Goal: Task Accomplishment & Management: Use online tool/utility

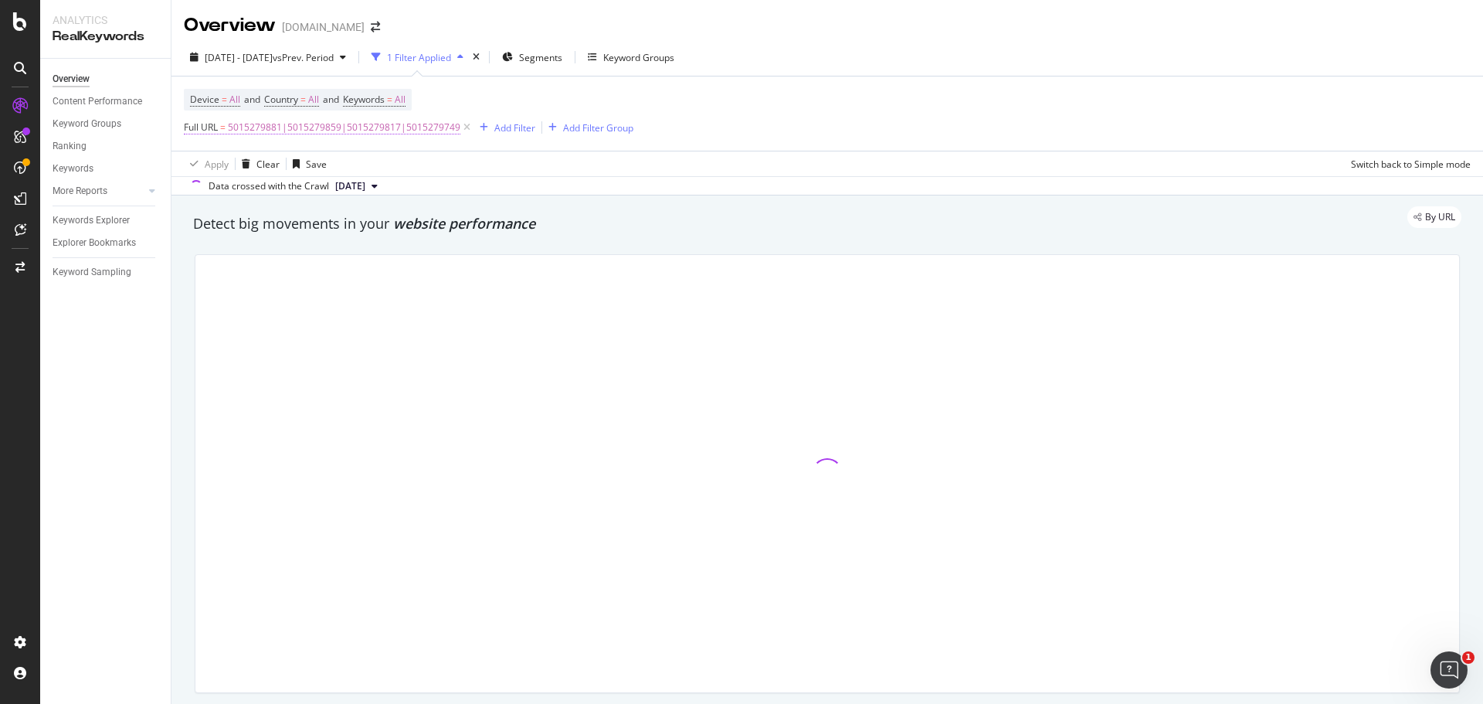
click at [444, 118] on span "5015279881|5015279859|5015279817|5015279749" at bounding box center [344, 128] width 233 height 22
click at [257, 163] on span "Matches regex" at bounding box center [230, 163] width 64 height 13
click at [249, 193] on input "5015279881|5015279859|5015279817|5015279749" at bounding box center [271, 191] width 146 height 25
click at [251, 166] on span "Matches regex" at bounding box center [230, 163] width 64 height 13
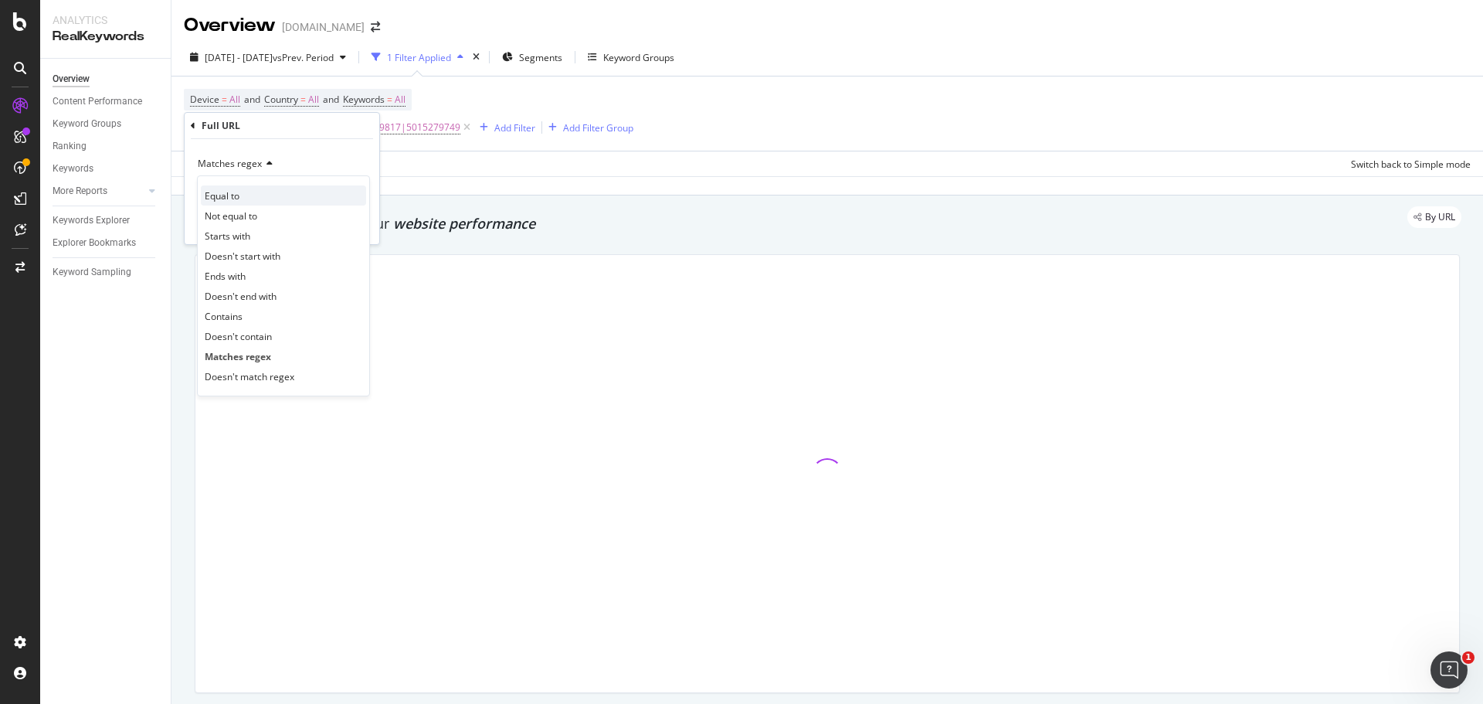
click at [230, 196] on span "Equal to" at bounding box center [222, 195] width 35 height 13
click at [230, 193] on input "text" at bounding box center [282, 191] width 168 height 25
paste input "[URL][DOMAIN_NAME][PERSON_NAME]"
type input "[URL][DOMAIN_NAME][PERSON_NAME]"
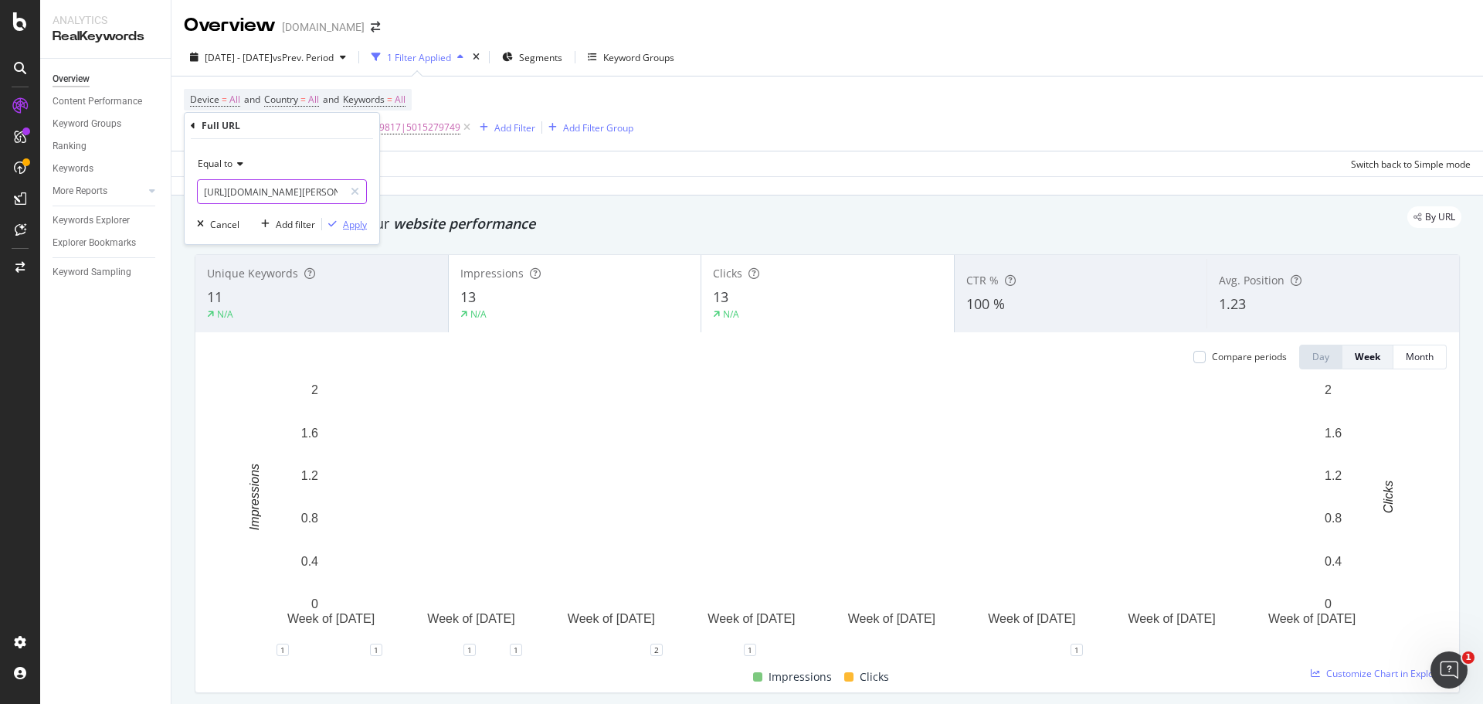
scroll to position [0, 298]
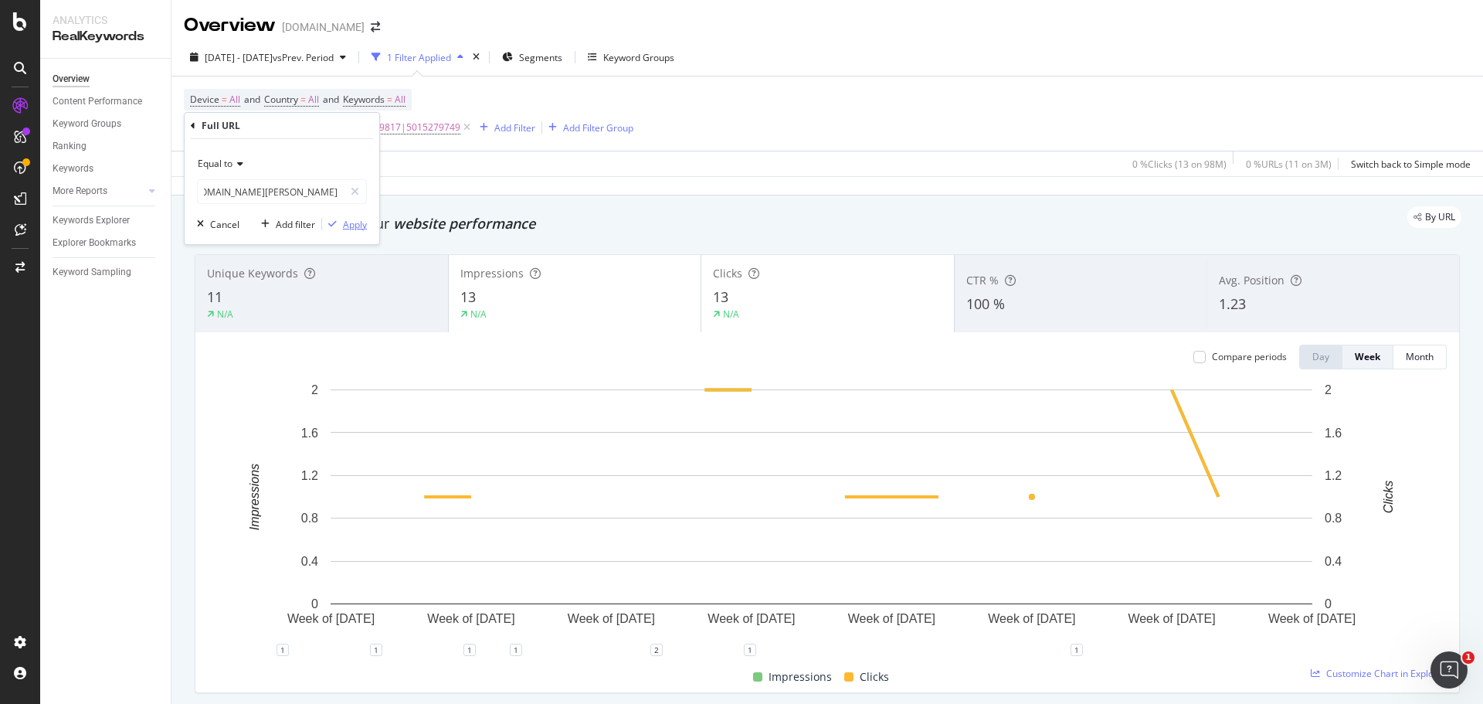
click at [359, 224] on div "Apply" at bounding box center [355, 224] width 24 height 13
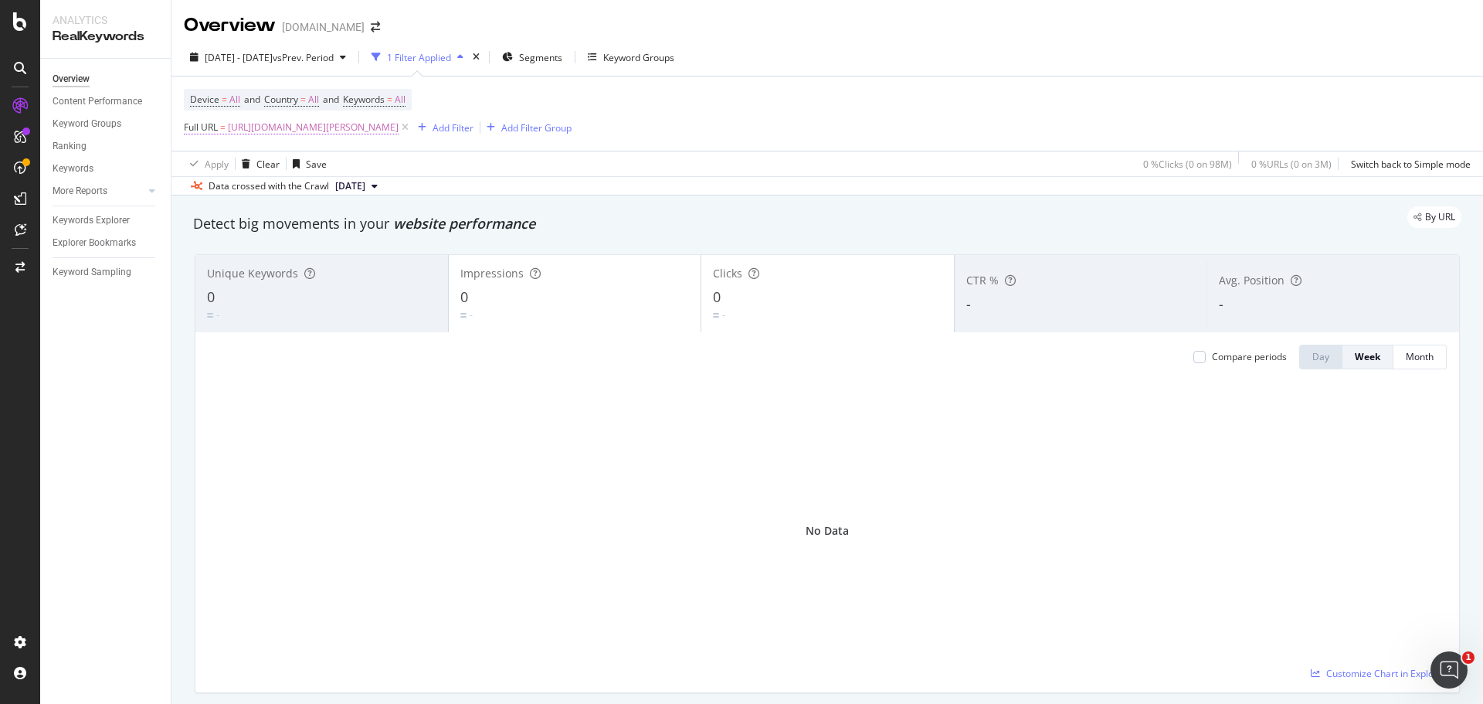
click at [328, 124] on span "[URL][DOMAIN_NAME][PERSON_NAME]" at bounding box center [313, 128] width 171 height 22
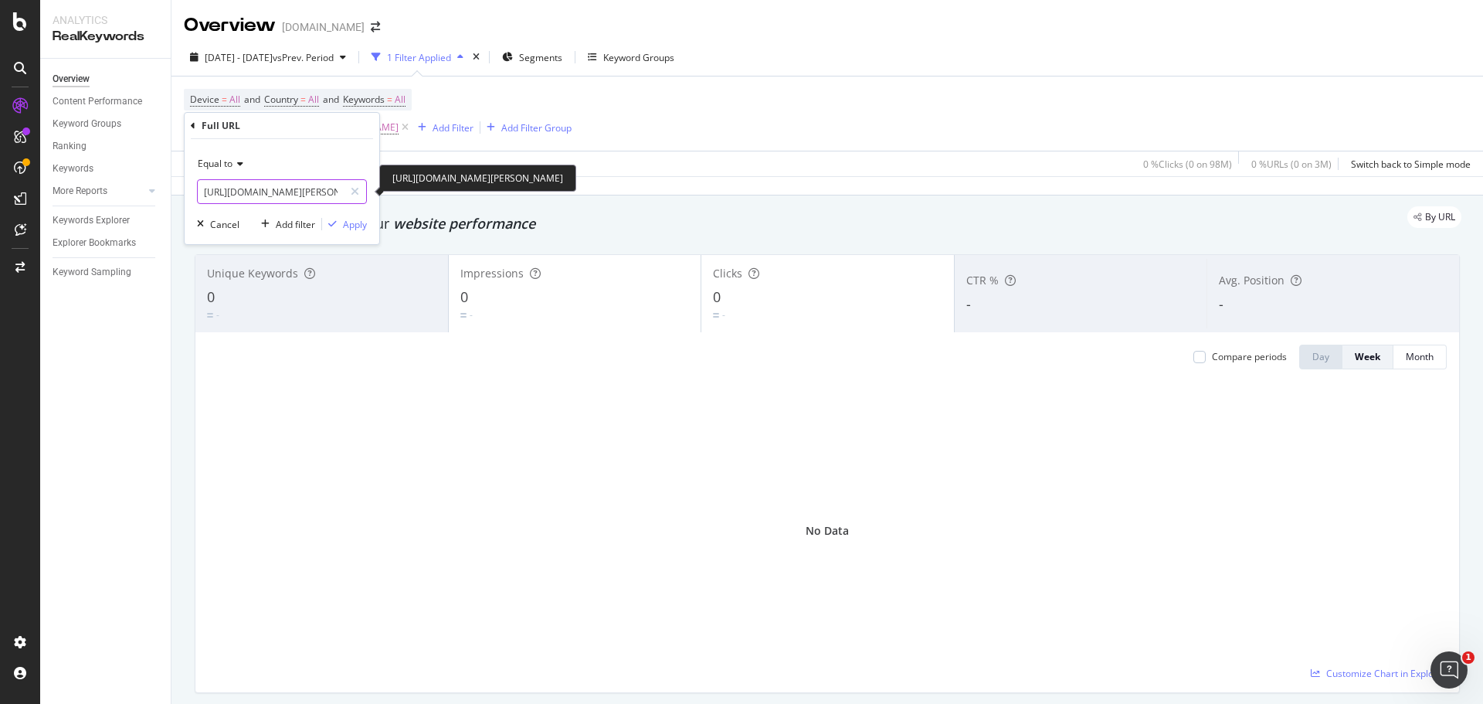
click at [267, 195] on input "[URL][DOMAIN_NAME][PERSON_NAME]" at bounding box center [271, 191] width 146 height 25
click at [361, 190] on div at bounding box center [355, 191] width 22 height 25
drag, startPoint x: 314, startPoint y: 192, endPoint x: 337, endPoint y: 192, distance: 22.4
click at [318, 192] on input "text" at bounding box center [282, 191] width 168 height 25
paste input "[URL][DOMAIN_NAME][PERSON_NAME]"
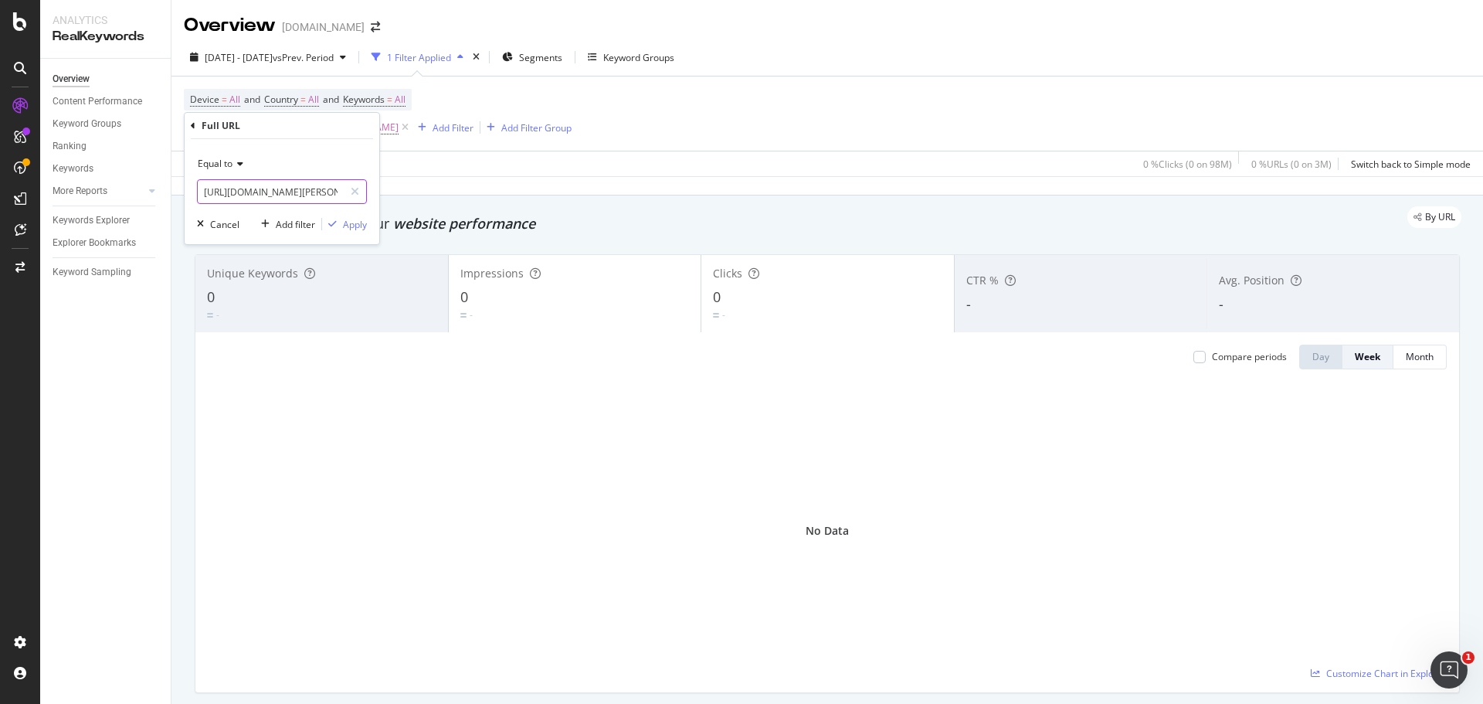
scroll to position [0, 298]
type input "[URL][DOMAIN_NAME][PERSON_NAME]"
click at [366, 228] on div "Equal to [URL][DOMAIN_NAME][PERSON_NAME] [URL][DOMAIN_NAME][PERSON_NAME] Cancel…" at bounding box center [282, 191] width 195 height 105
click at [355, 226] on div "Apply" at bounding box center [355, 224] width 24 height 13
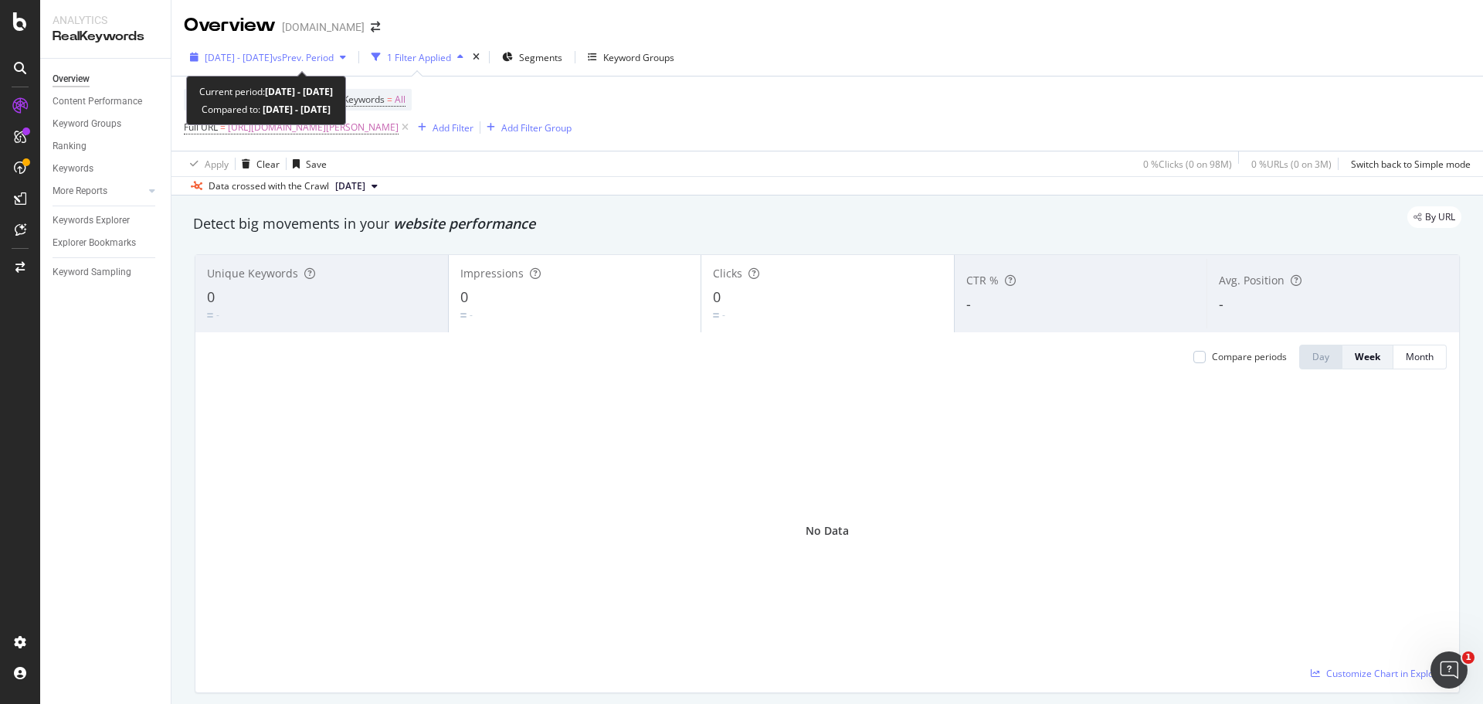
click at [334, 57] on span "vs Prev. Period" at bounding box center [303, 57] width 61 height 13
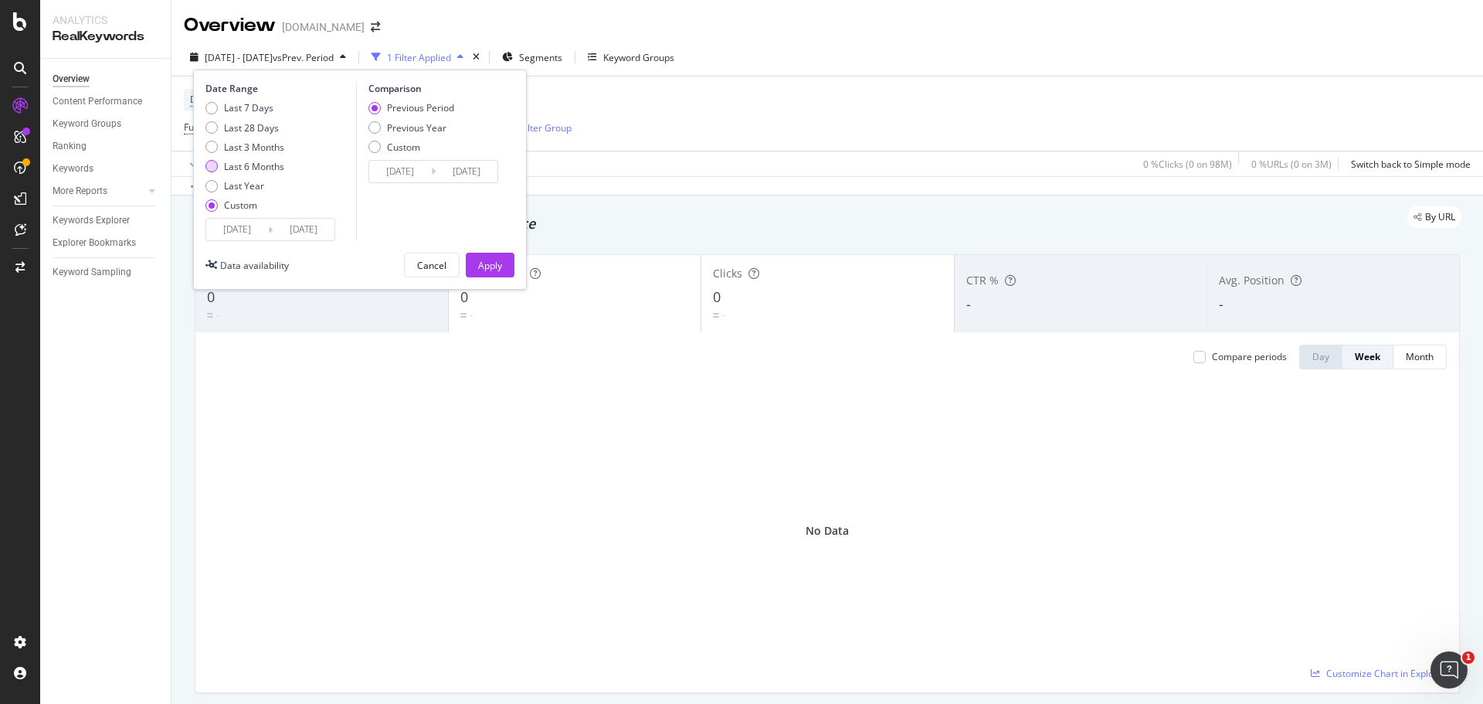
click at [257, 165] on div "Last 6 Months" at bounding box center [254, 166] width 60 height 13
type input "[DATE]"
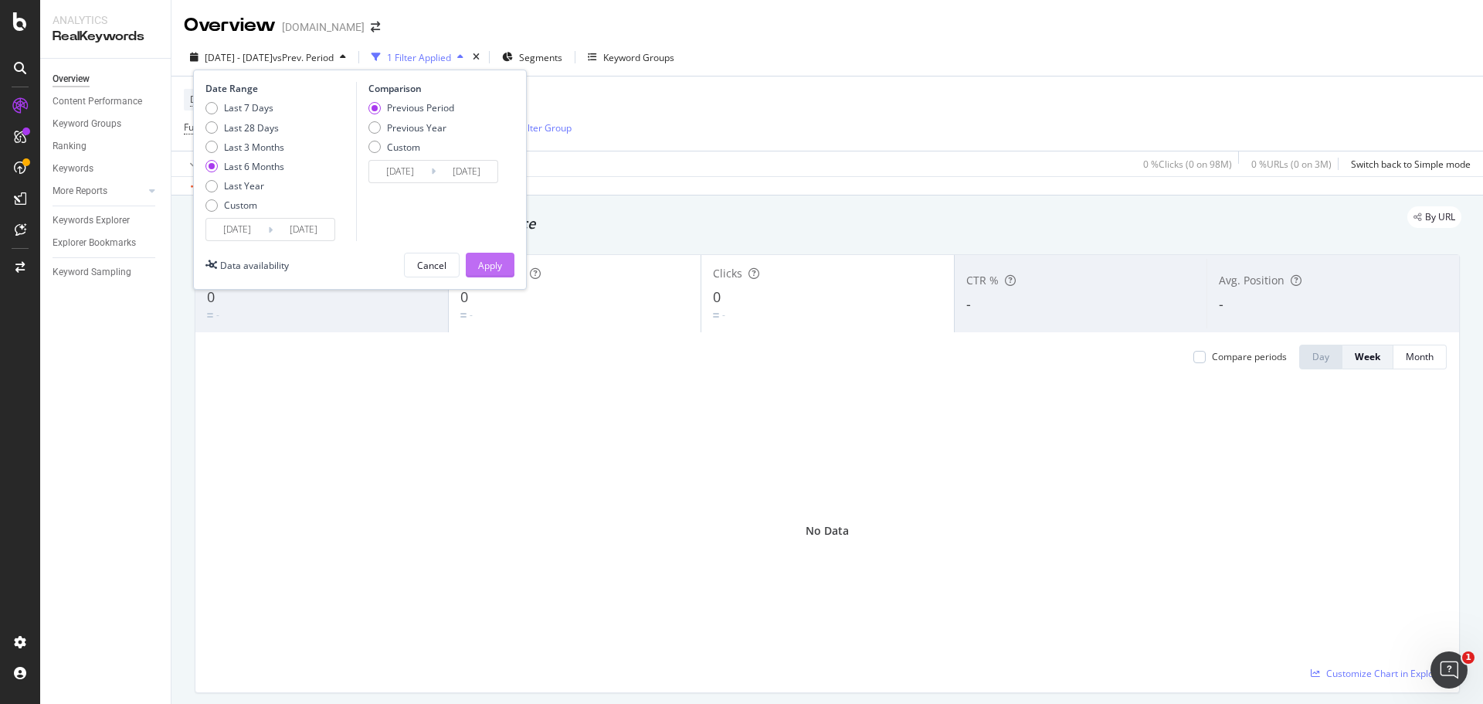
click at [486, 257] on div "Apply" at bounding box center [490, 264] width 24 height 23
